Goal: Task Accomplishment & Management: Complete application form

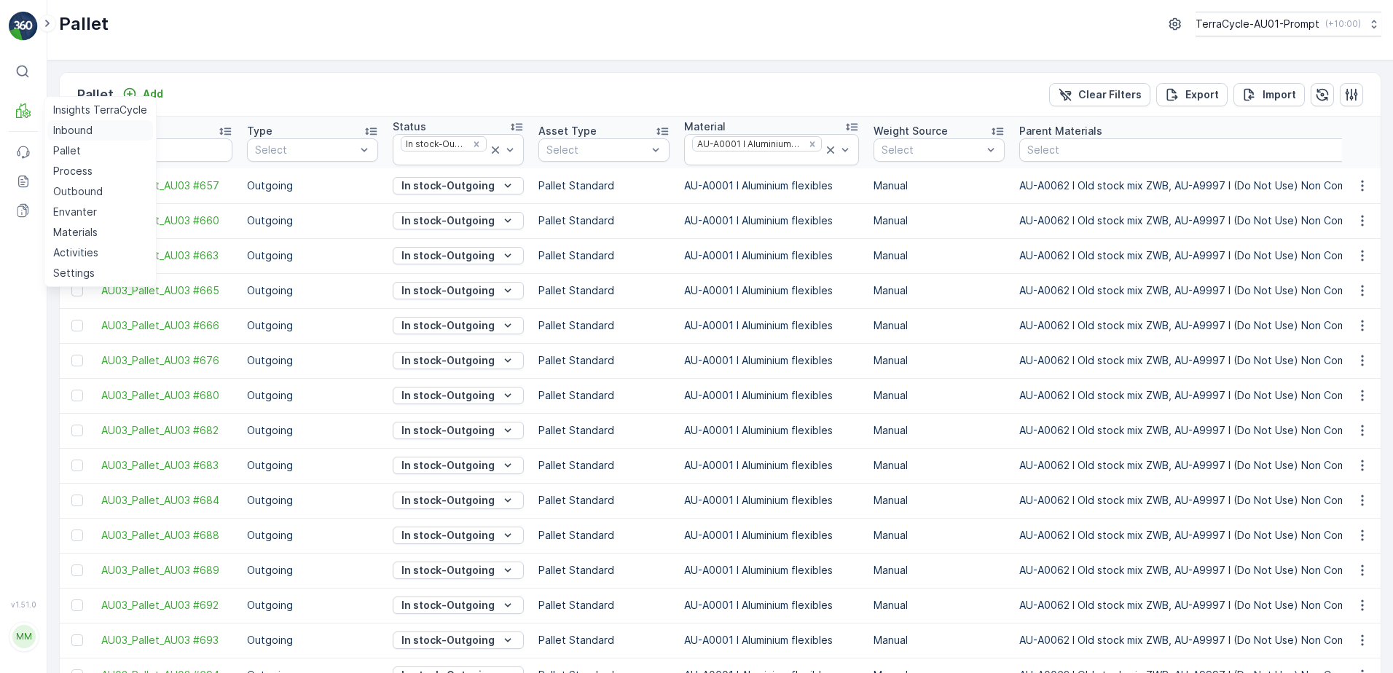
click at [75, 136] on p "Inbound" at bounding box center [72, 130] width 39 height 15
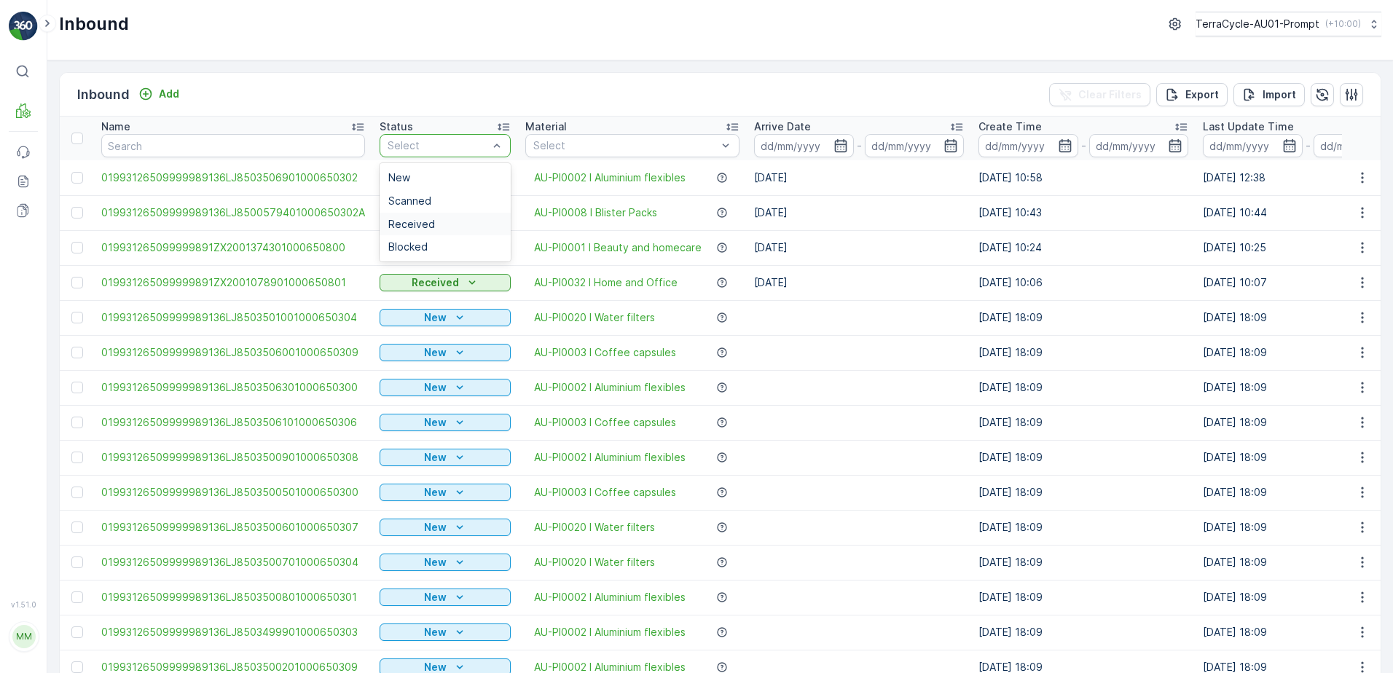
click at [413, 224] on span "Received" at bounding box center [411, 225] width 47 height 12
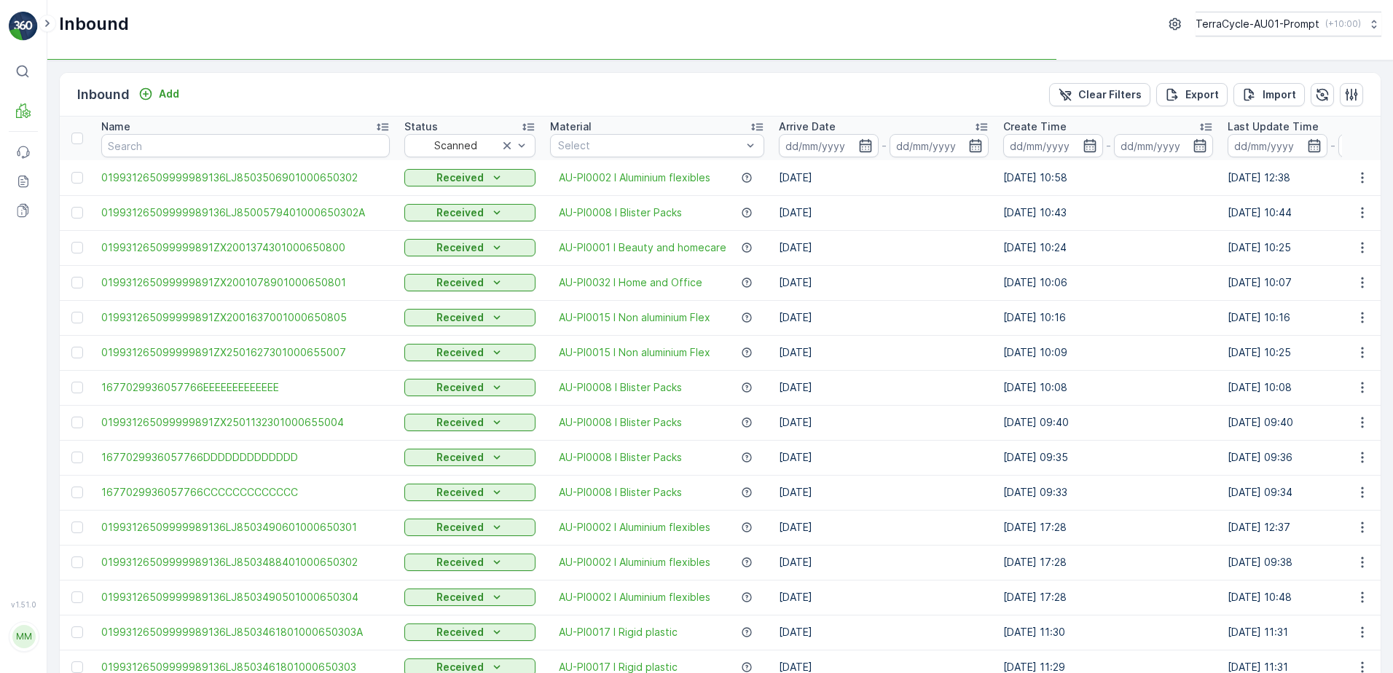
click at [858, 148] on icon "button" at bounding box center [865, 145] width 15 height 15
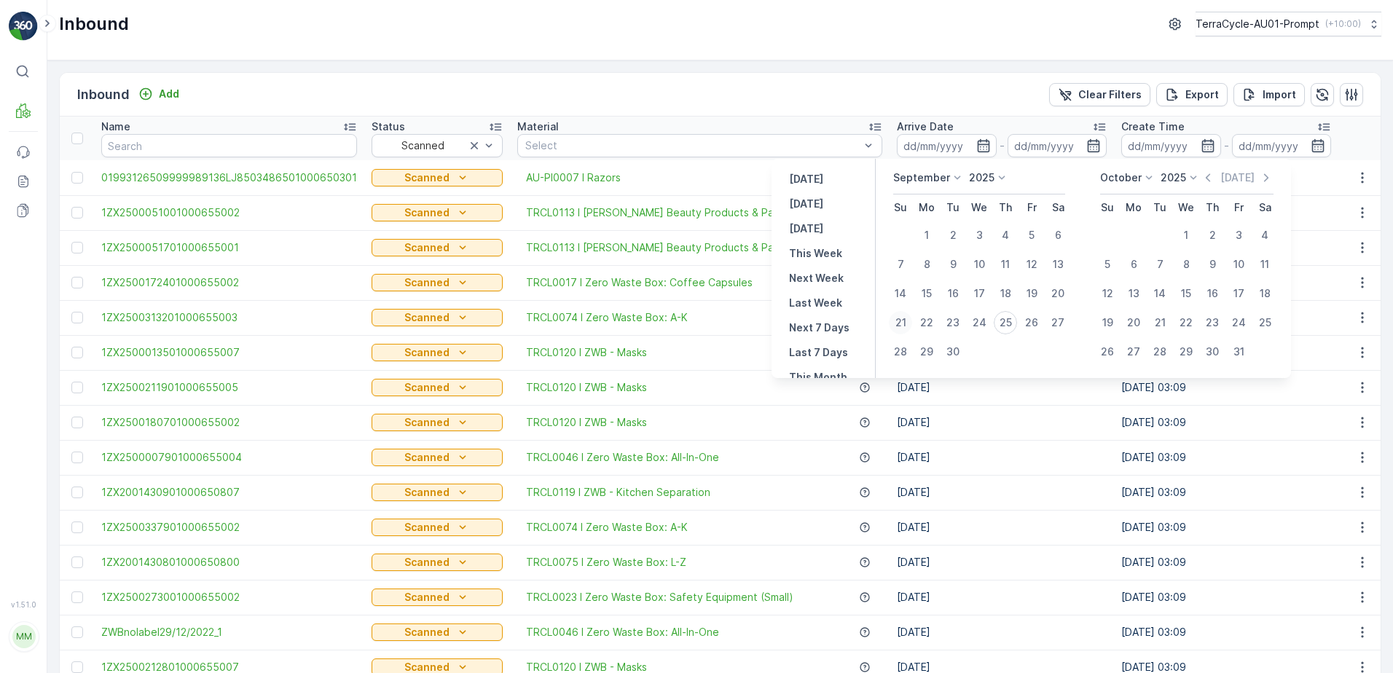
click at [900, 326] on td "[DATE]" at bounding box center [1002, 317] width 224 height 35
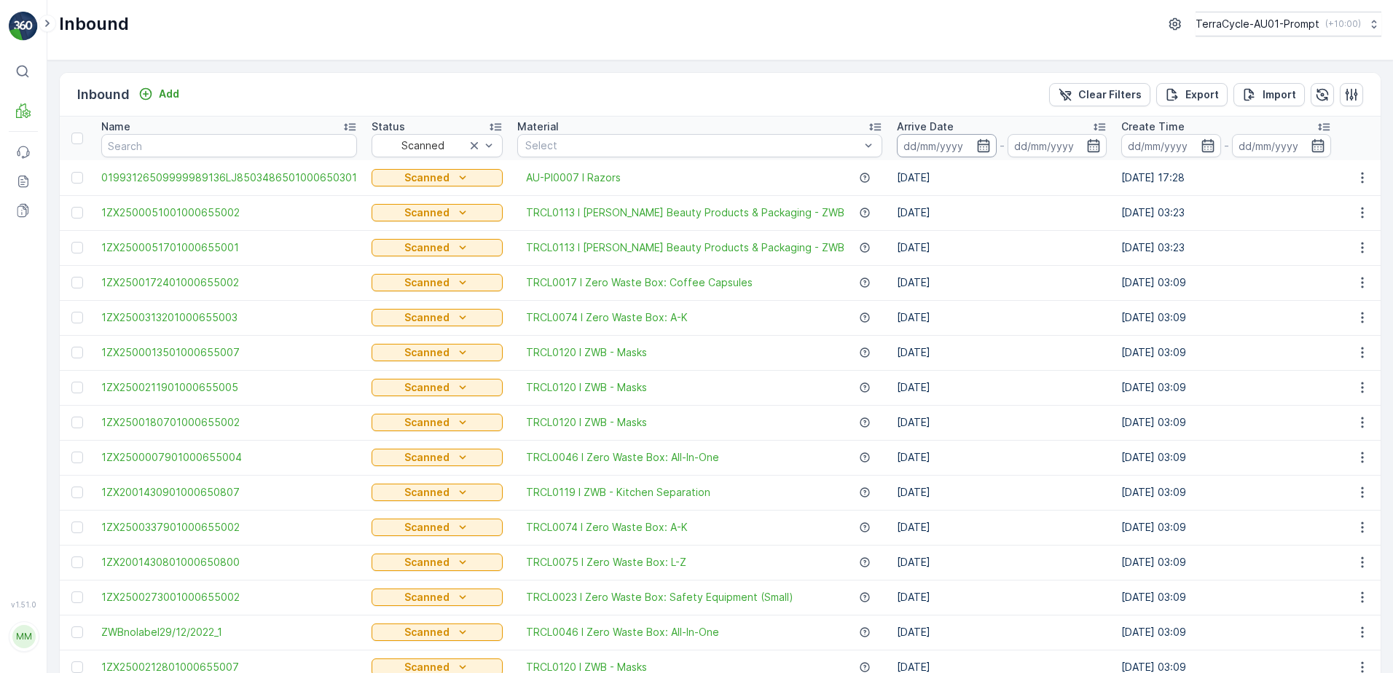
click at [934, 149] on input at bounding box center [947, 145] width 100 height 23
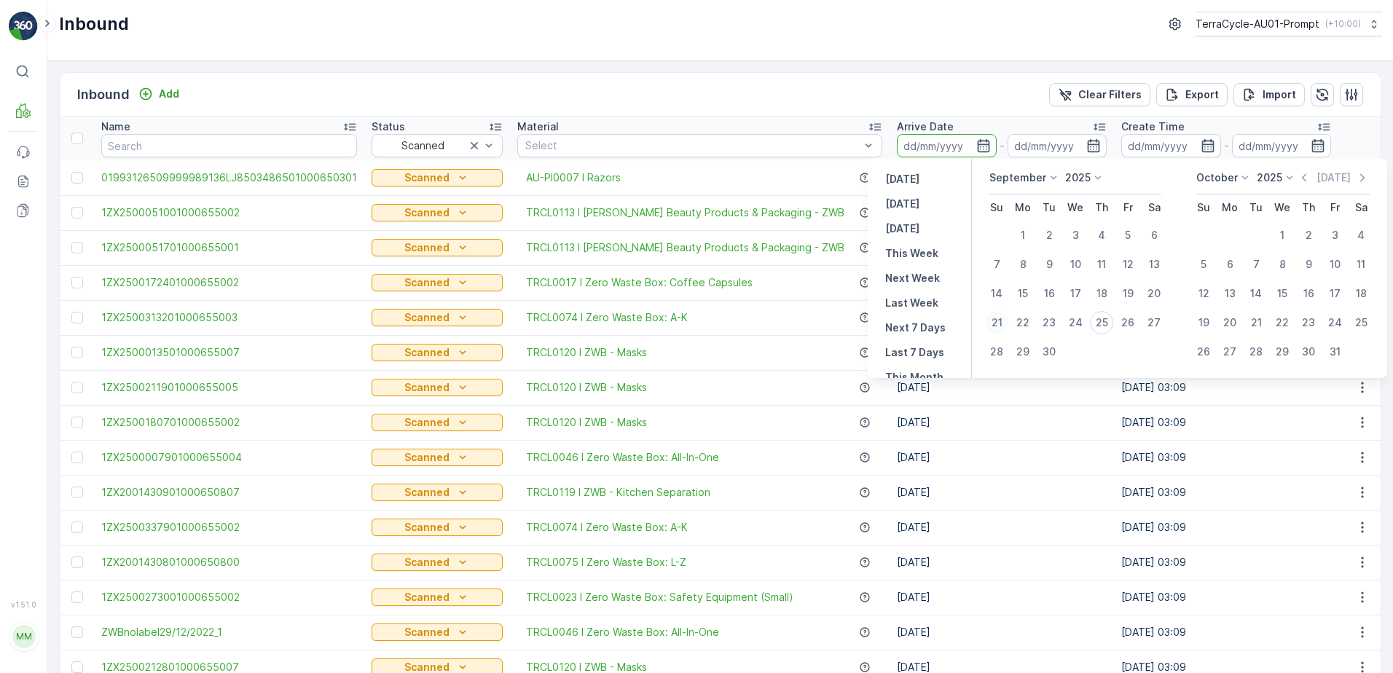
click at [995, 322] on div "21" at bounding box center [996, 322] width 23 height 23
type input "[DATE]"
click at [1107, 320] on div "25" at bounding box center [1101, 322] width 23 height 23
type input "[DATE]"
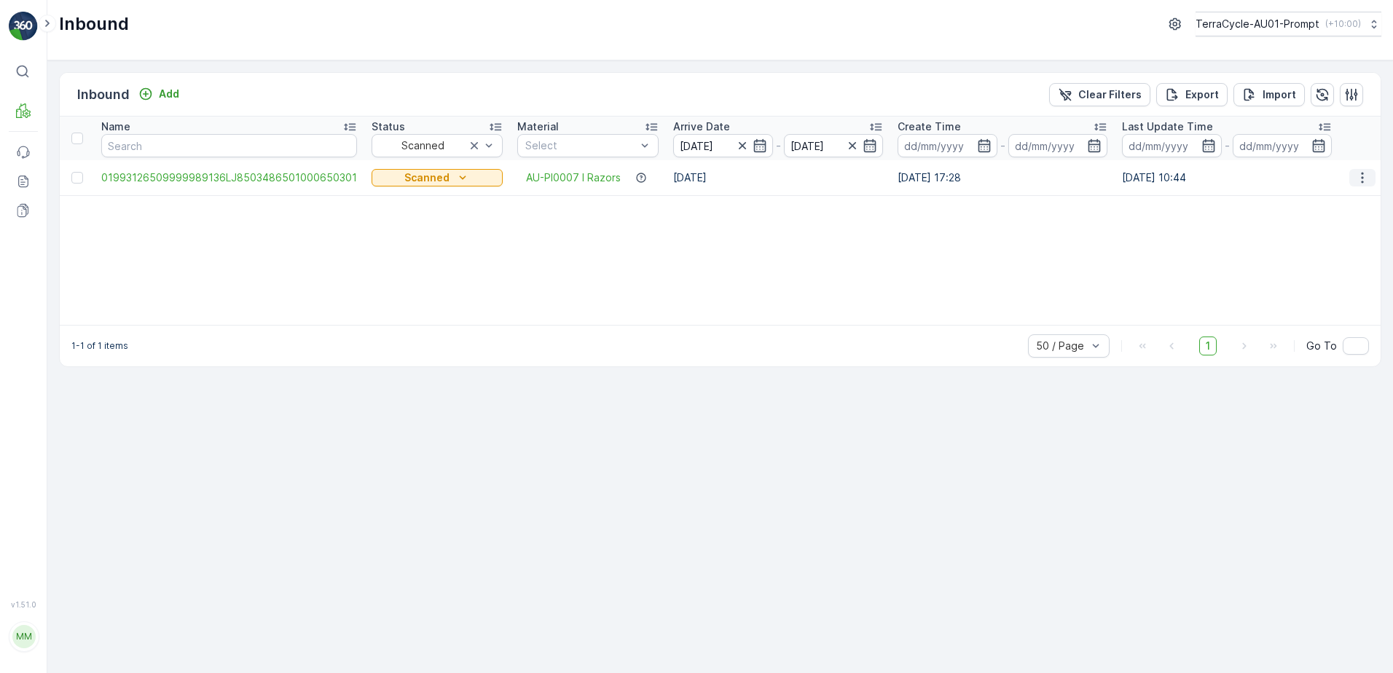
click at [1362, 179] on icon "button" at bounding box center [1362, 177] width 15 height 15
click at [1326, 283] on div "Print QR" at bounding box center [1336, 281] width 116 height 20
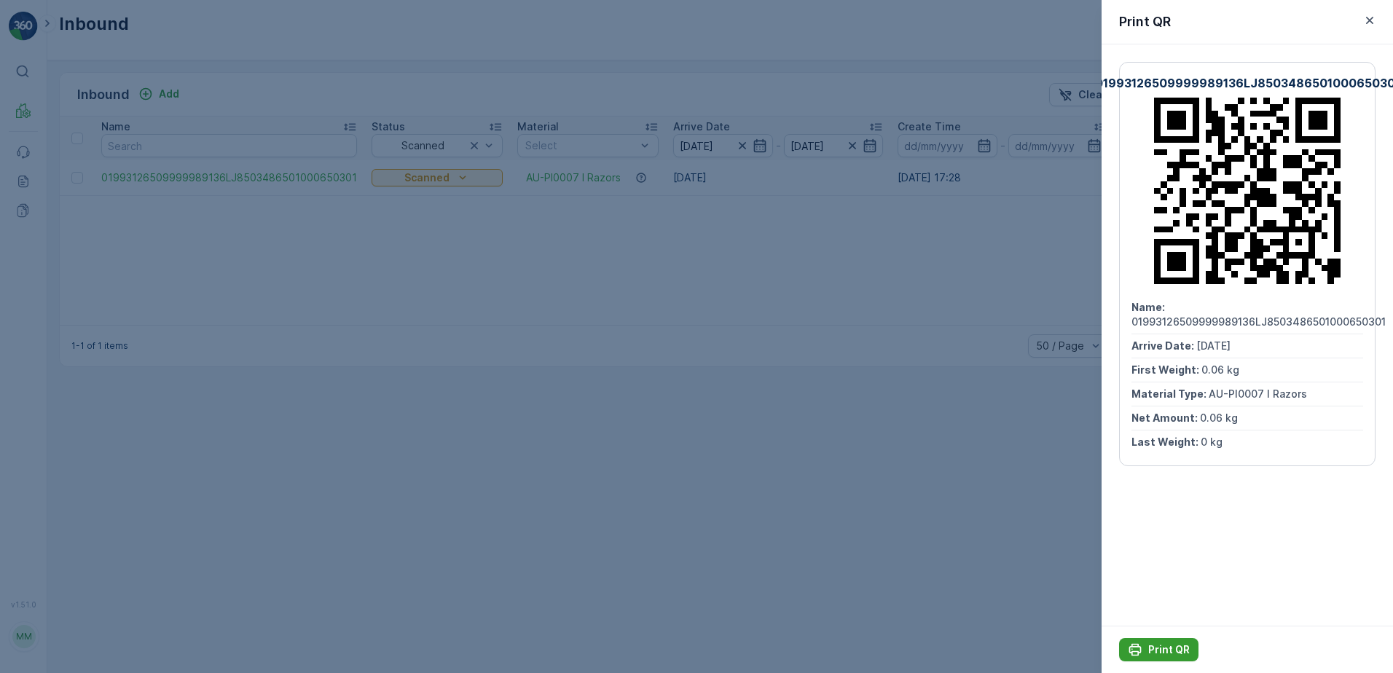
click at [1178, 643] on p "Print QR" at bounding box center [1169, 650] width 42 height 15
click at [1369, 26] on icon "button" at bounding box center [1370, 20] width 15 height 15
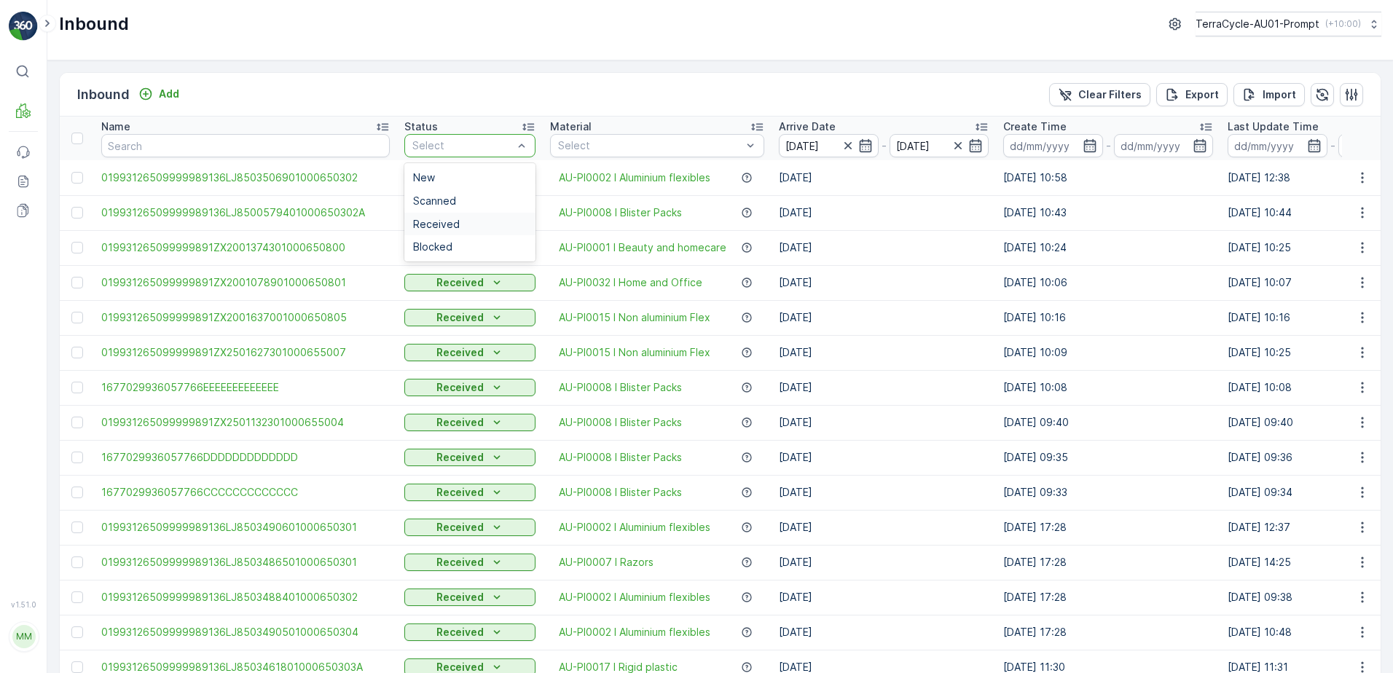
click at [438, 220] on span "Received" at bounding box center [436, 225] width 47 height 12
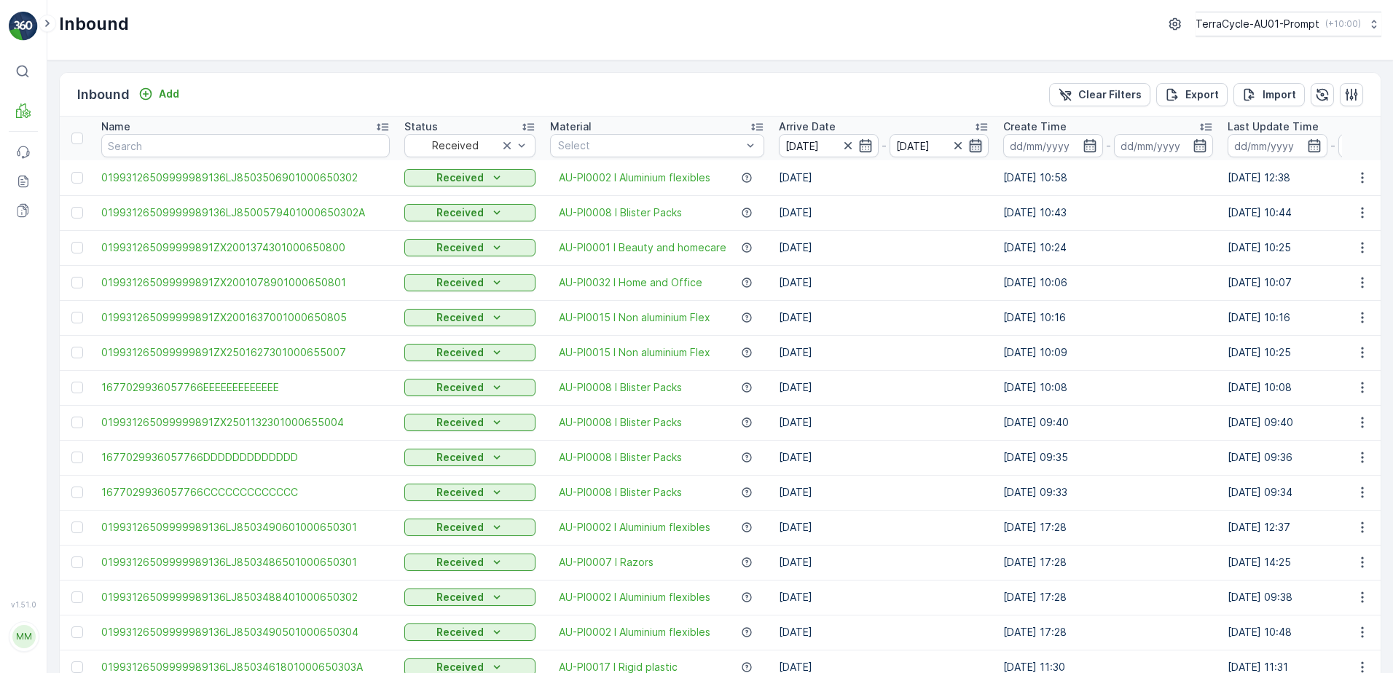
click at [968, 148] on icon "button" at bounding box center [975, 145] width 15 height 15
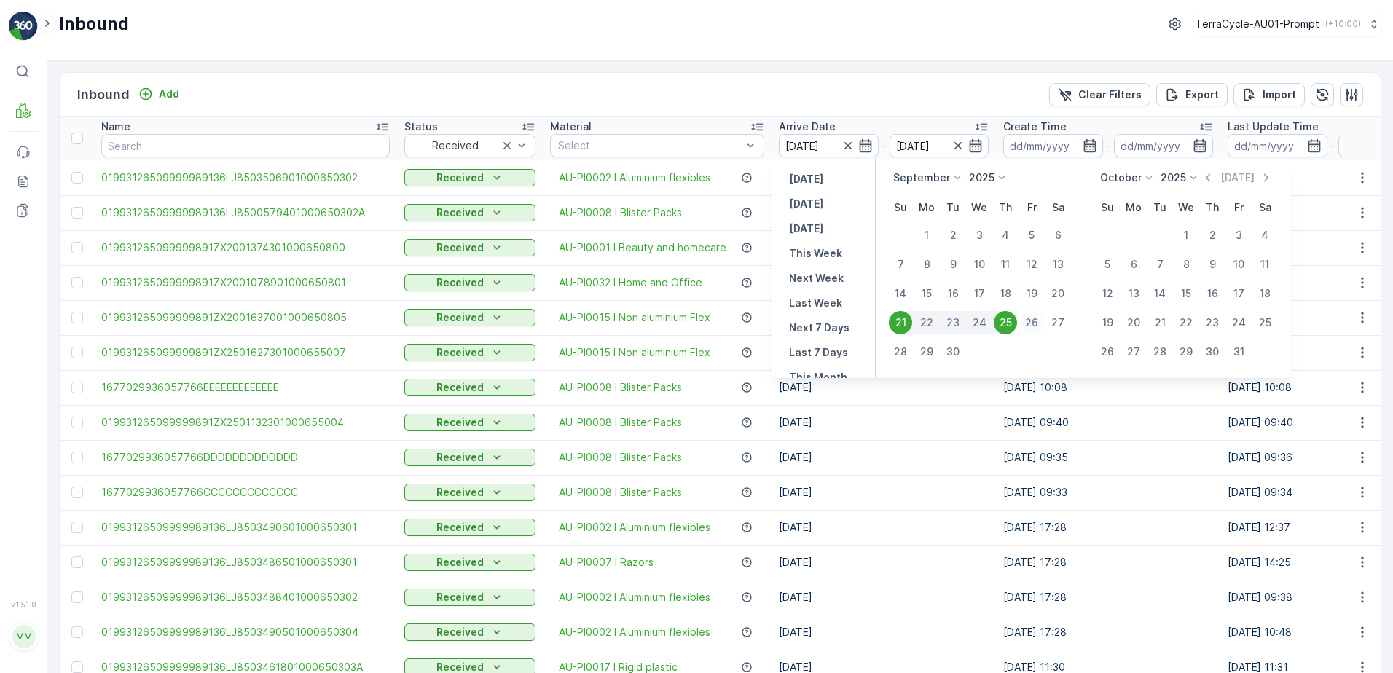
click at [1030, 321] on div "26" at bounding box center [1031, 322] width 23 height 23
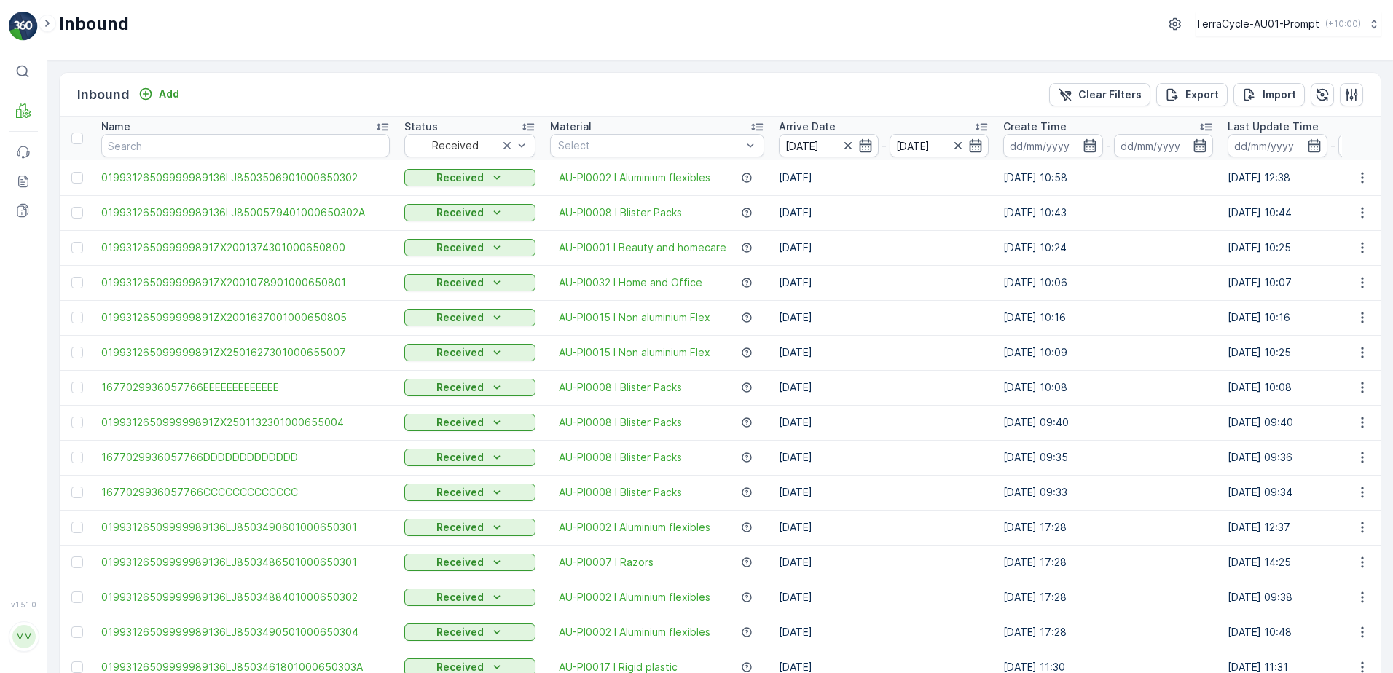
type input "[DATE]"
click at [1129, 87] on p "Clear Filters" at bounding box center [1109, 94] width 63 height 15
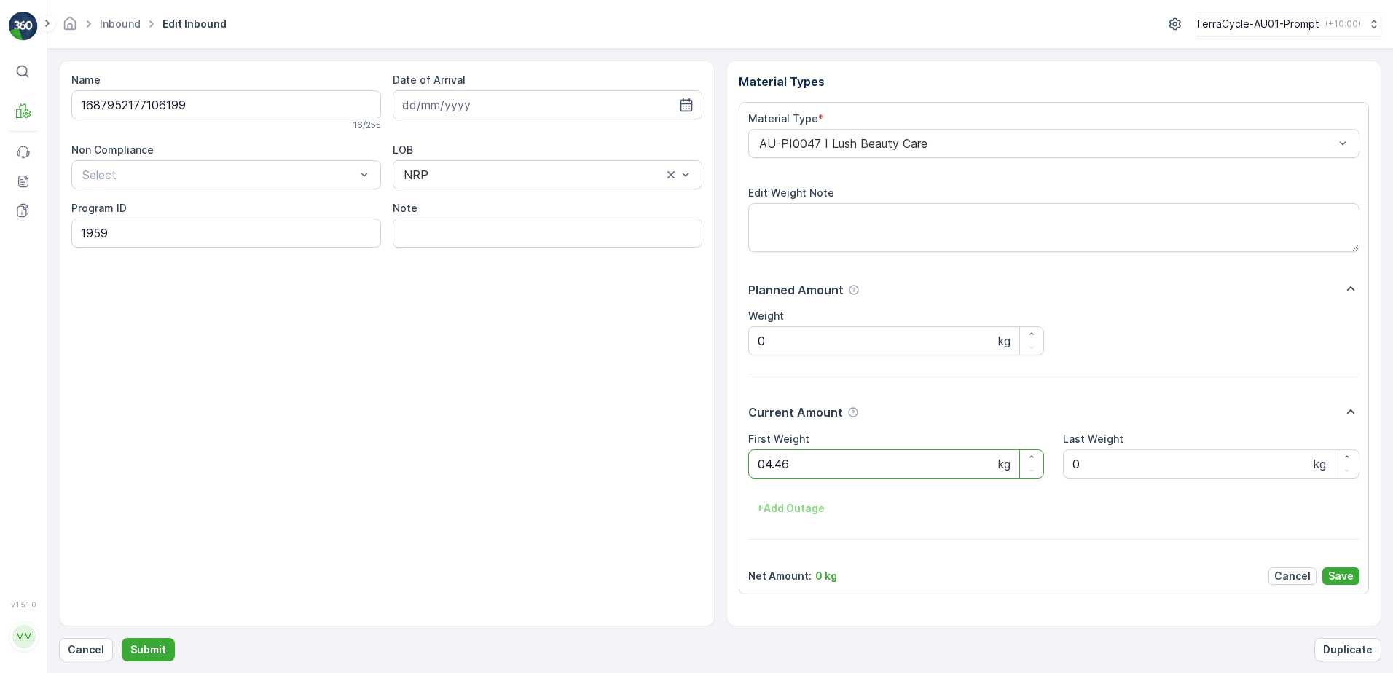
click at [122, 638] on button "Submit" at bounding box center [148, 649] width 53 height 23
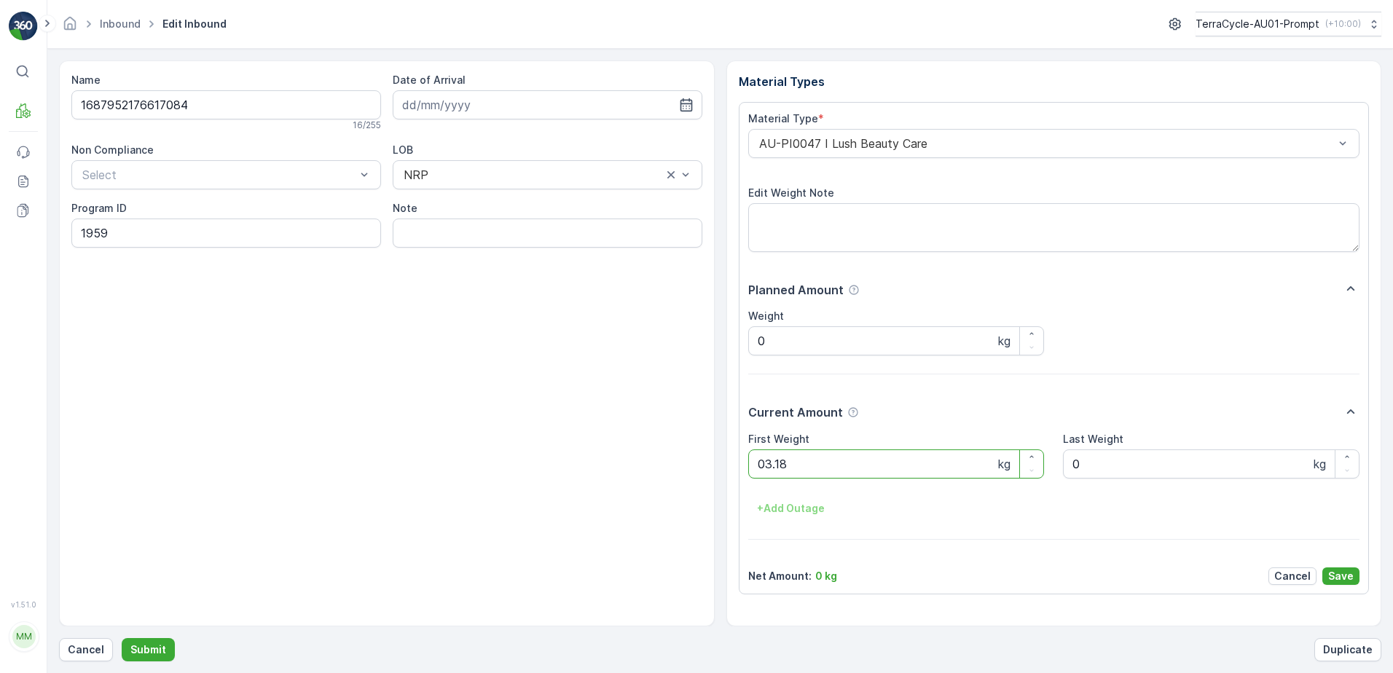
click at [122, 638] on button "Submit" at bounding box center [148, 649] width 53 height 23
